Goal: Use online tool/utility: Utilize a website feature to perform a specific function

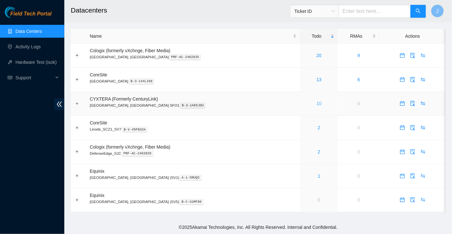
click at [317, 105] on link "10" at bounding box center [319, 103] width 5 height 5
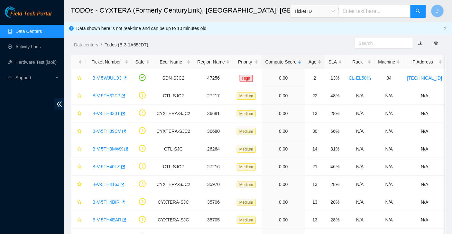
click at [320, 63] on div "Age" at bounding box center [315, 61] width 13 height 7
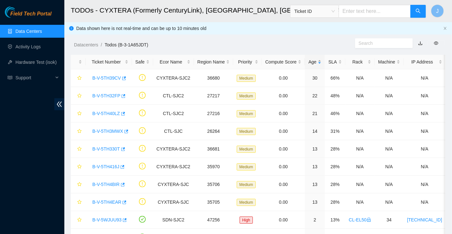
click at [315, 60] on div "Age" at bounding box center [315, 61] width 13 height 7
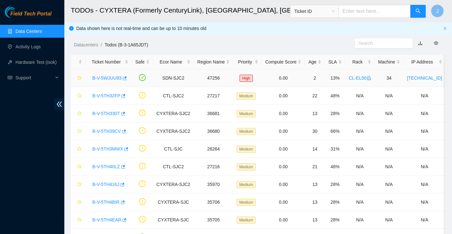
click at [120, 77] on link "B-V-5WJUU93" at bounding box center [106, 77] width 29 height 5
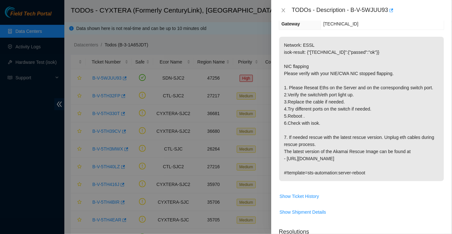
scroll to position [104, 0]
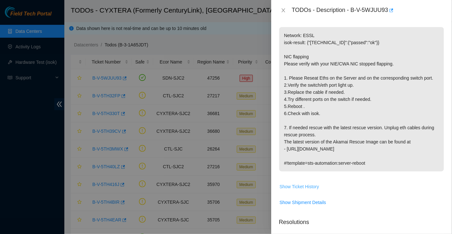
click at [298, 190] on span "Show Ticket History" at bounding box center [300, 186] width 40 height 7
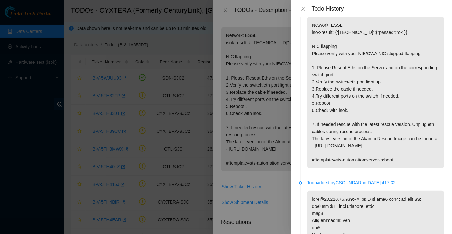
scroll to position [6, 0]
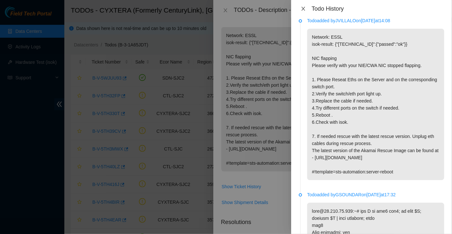
click at [305, 10] on icon "close" at bounding box center [303, 8] width 5 height 5
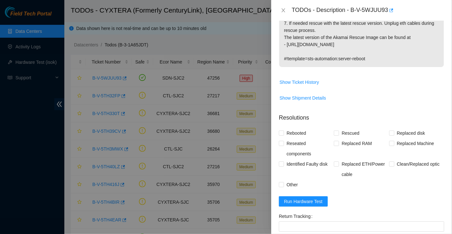
scroll to position [209, 0]
click at [304, 206] on button "Run Hardware Test" at bounding box center [303, 200] width 49 height 10
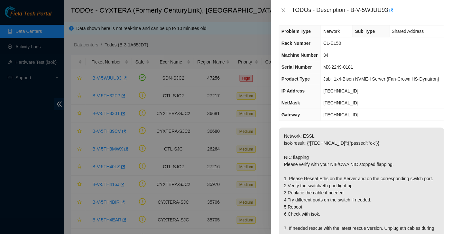
scroll to position [0, 0]
